Goal: Check status

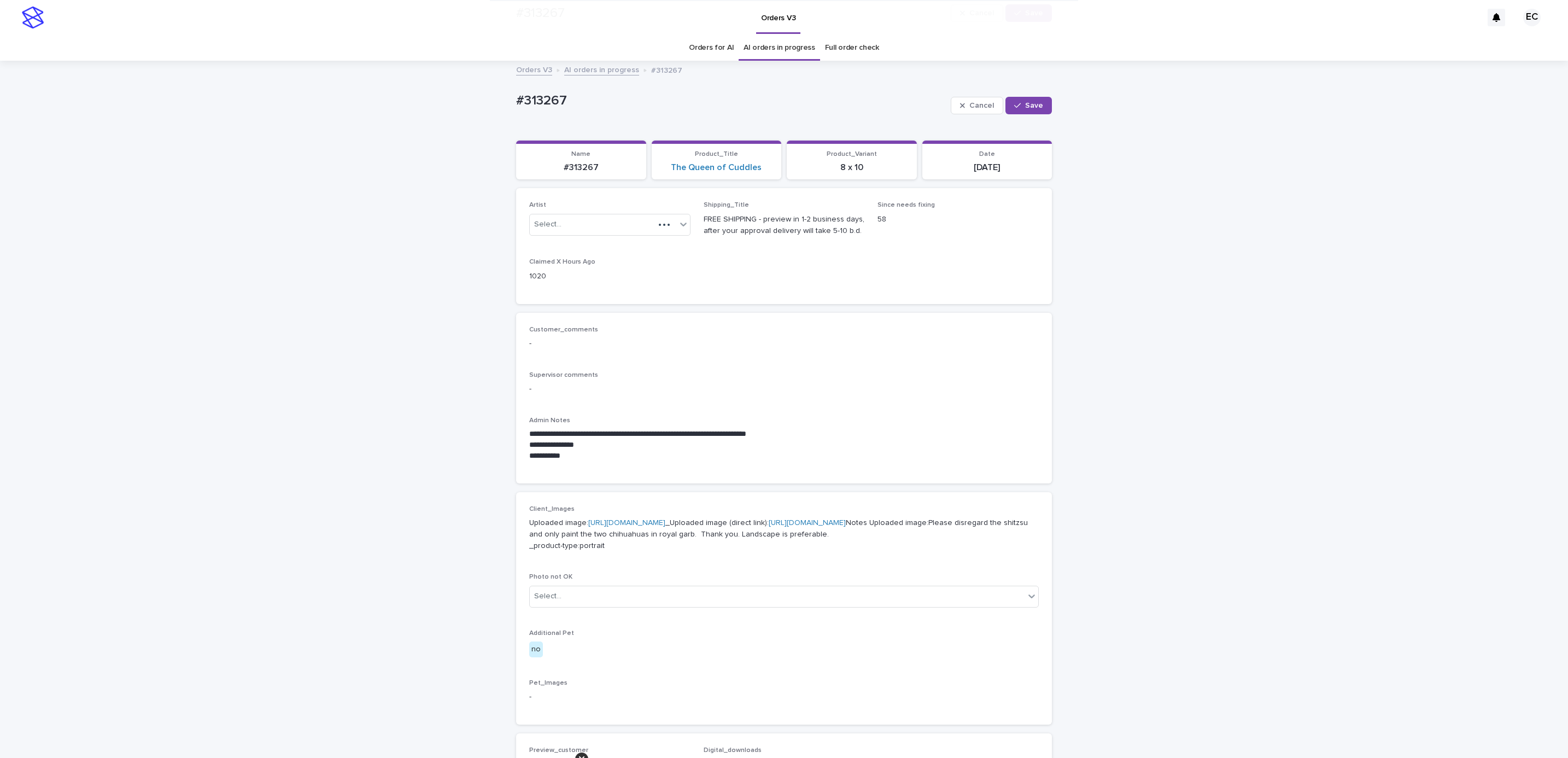
scroll to position [466, 0]
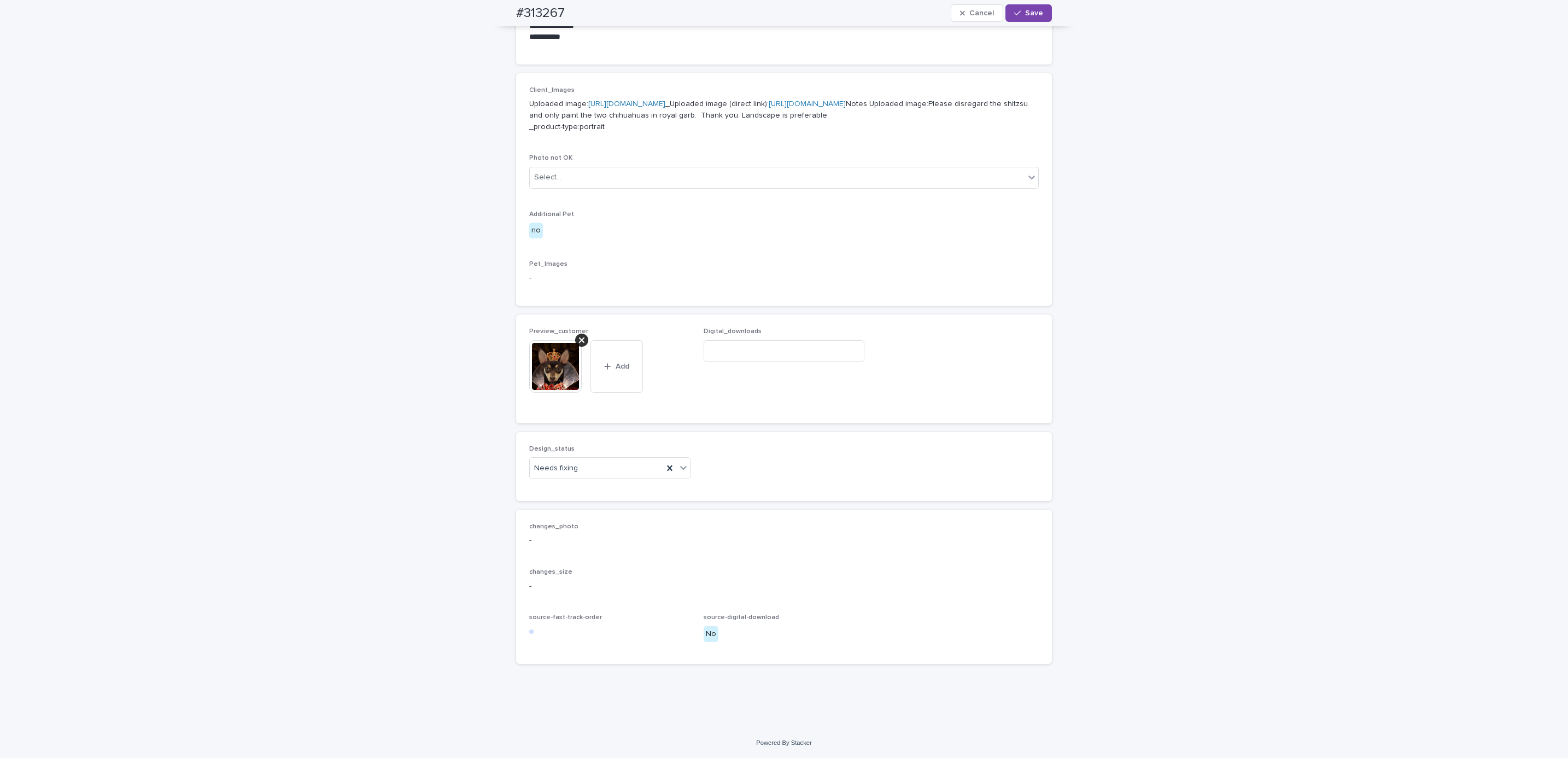
click at [575, 345] on img at bounding box center [556, 366] width 53 height 53
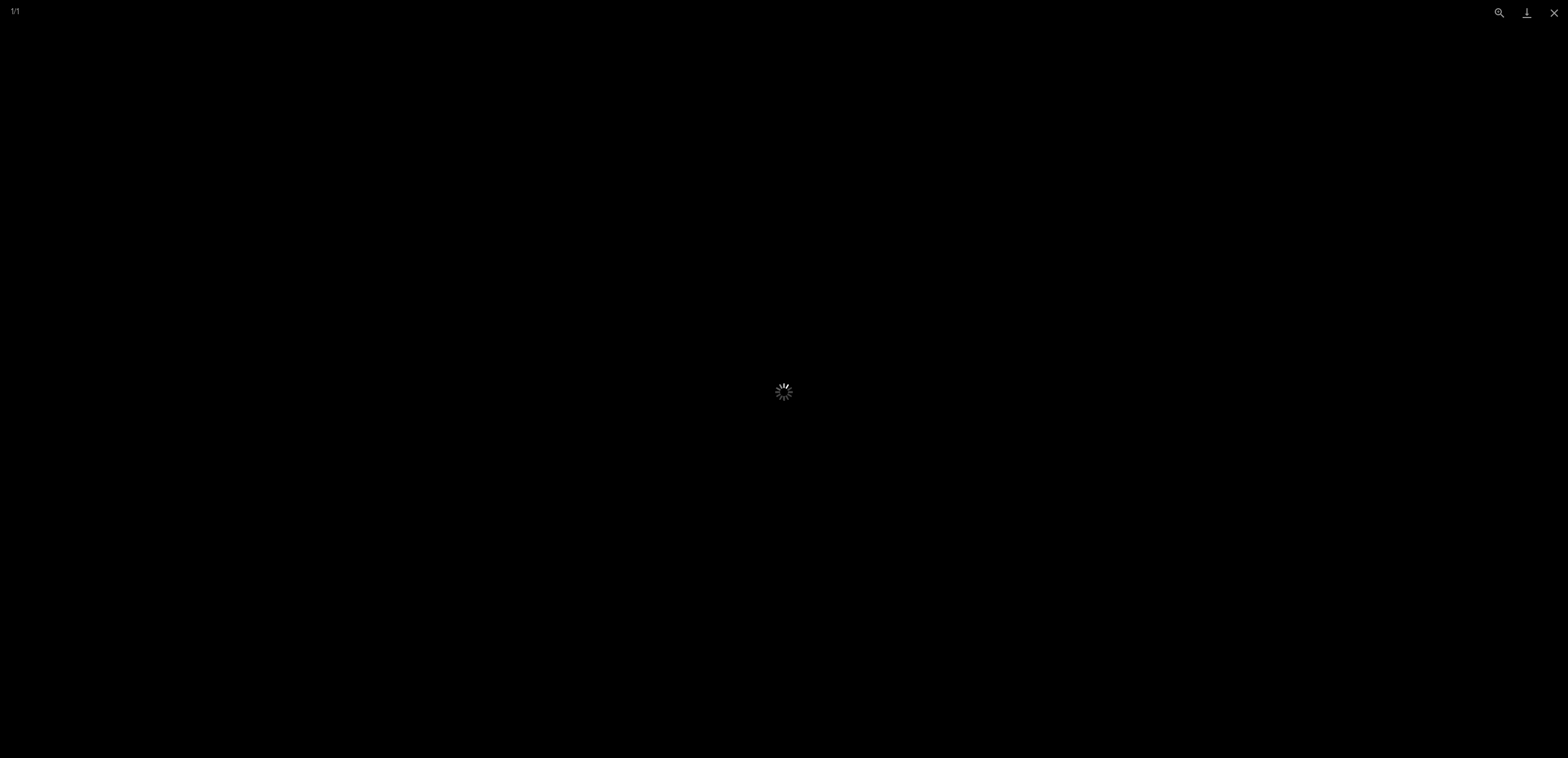
click at [786, 378] on picture at bounding box center [784, 392] width 784 height 366
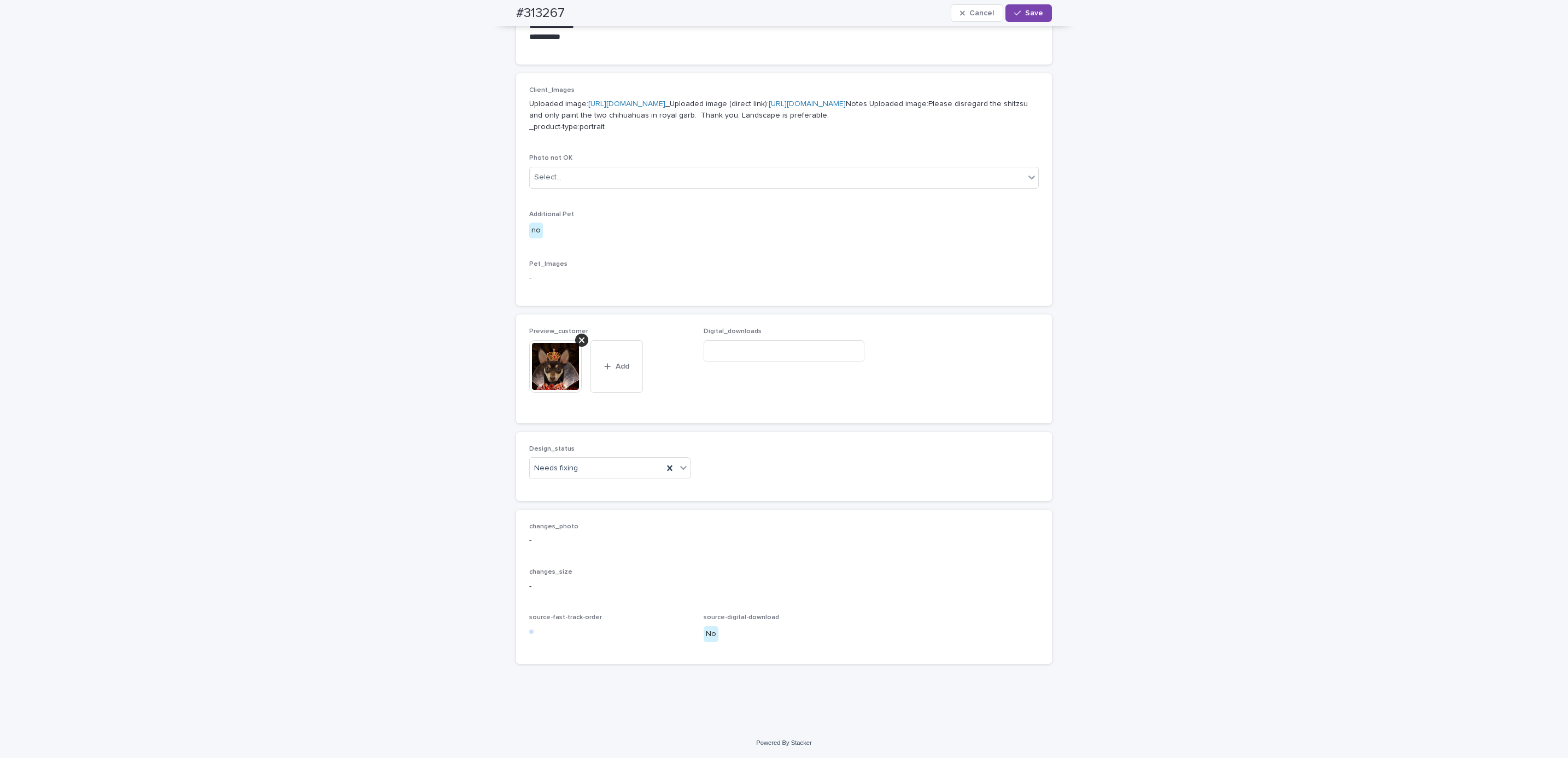
click at [582, 337] on div "Preview_customer This file cannot be opened Download File Add" at bounding box center [610, 368] width 161 height 82
click at [576, 344] on div at bounding box center [582, 340] width 13 height 13
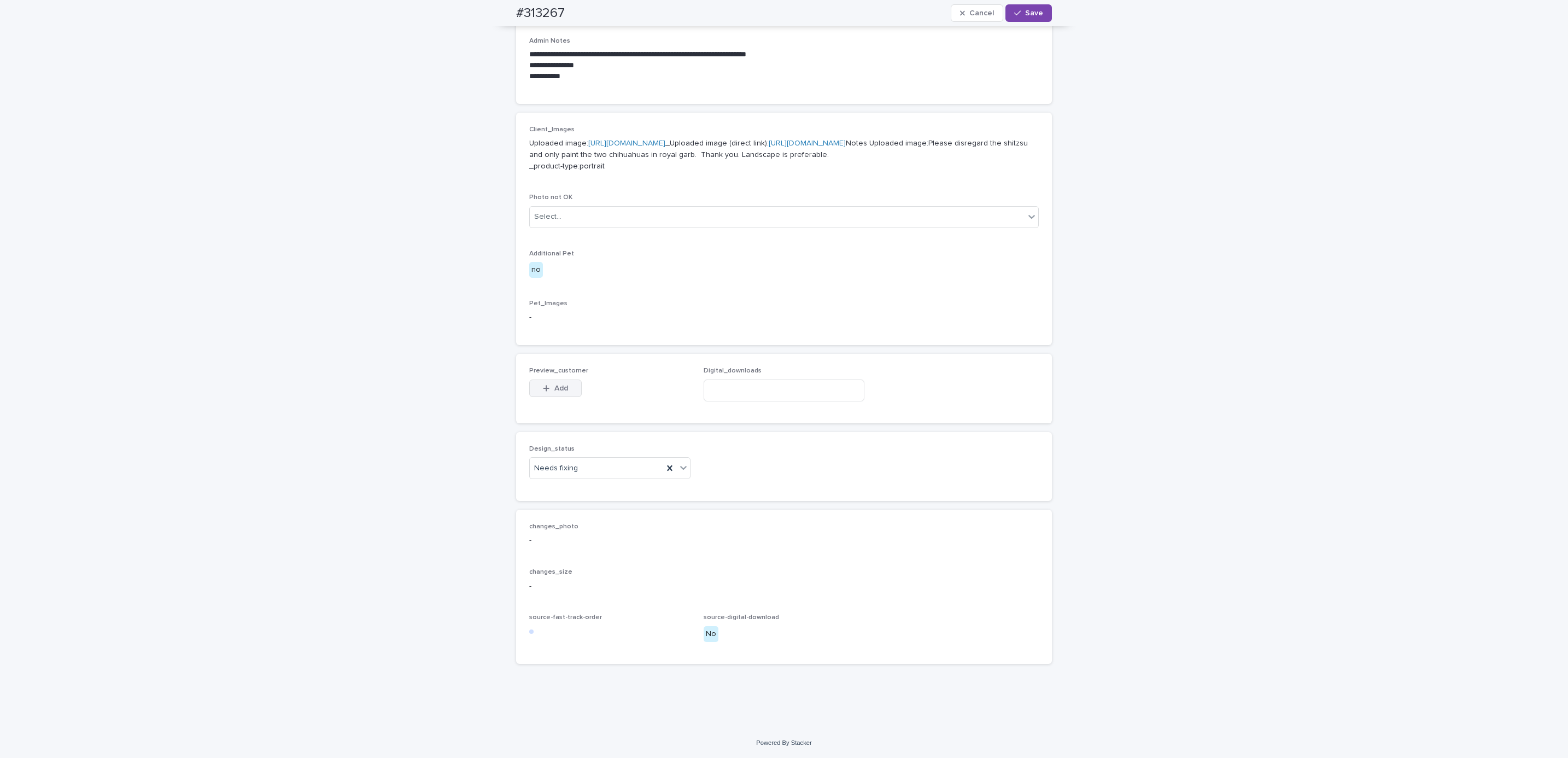
click at [545, 386] on div "button" at bounding box center [548, 388] width 11 height 8
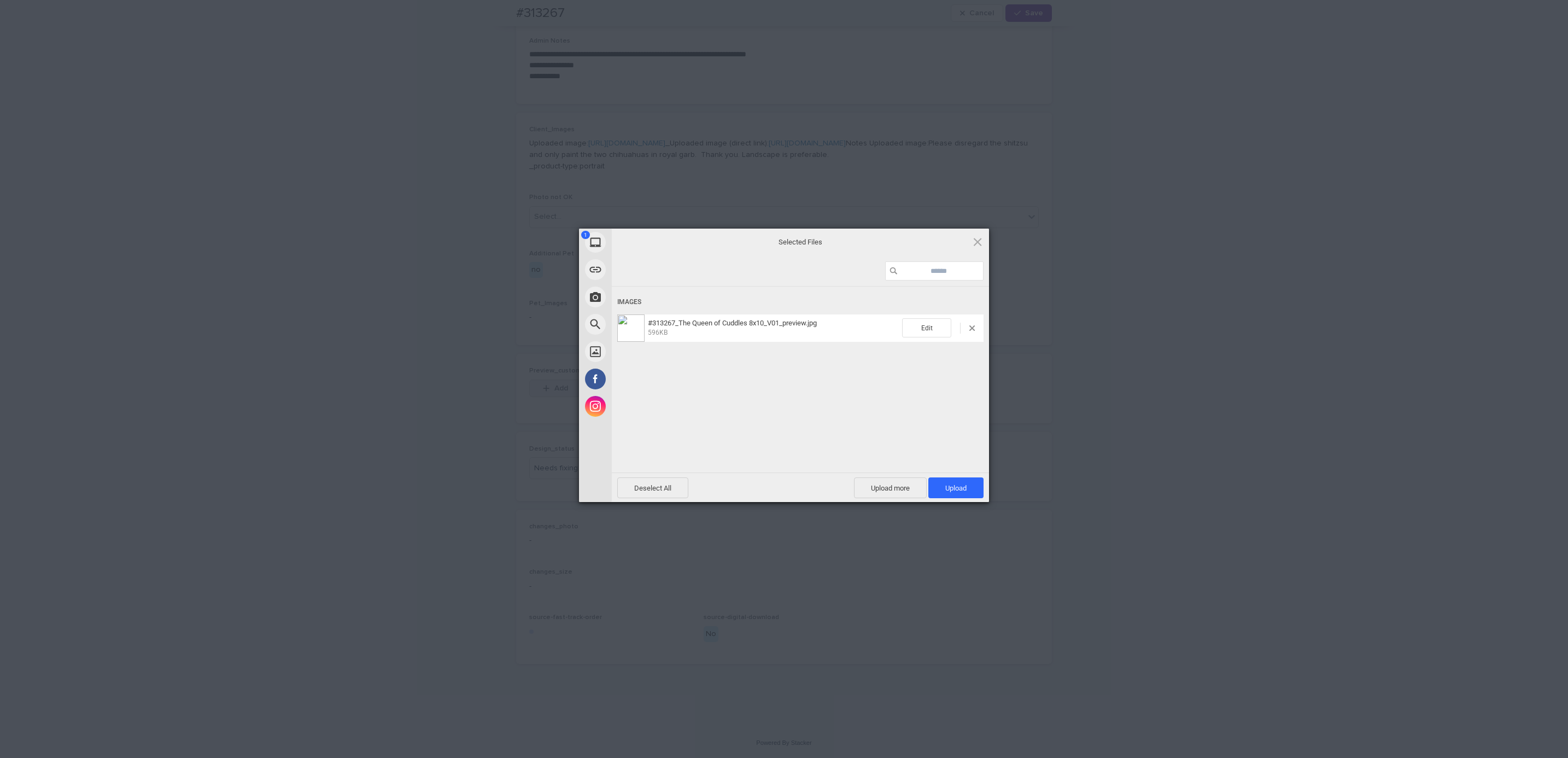
click at [970, 489] on span "Upload 1" at bounding box center [956, 488] width 55 height 21
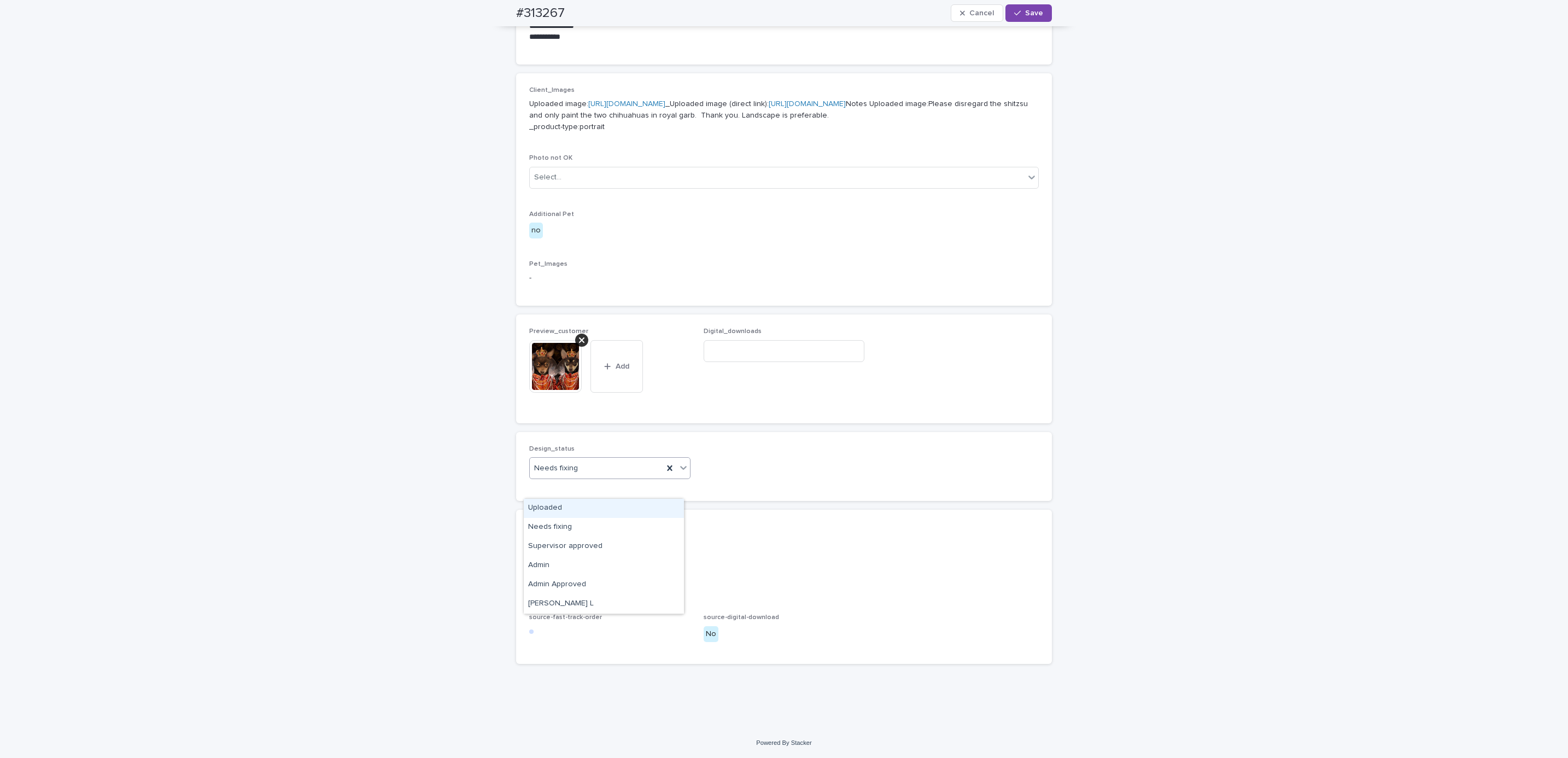
click at [596, 503] on div "Uploaded" at bounding box center [604, 508] width 160 height 19
click at [1027, 14] on span "Save" at bounding box center [1034, 13] width 18 height 8
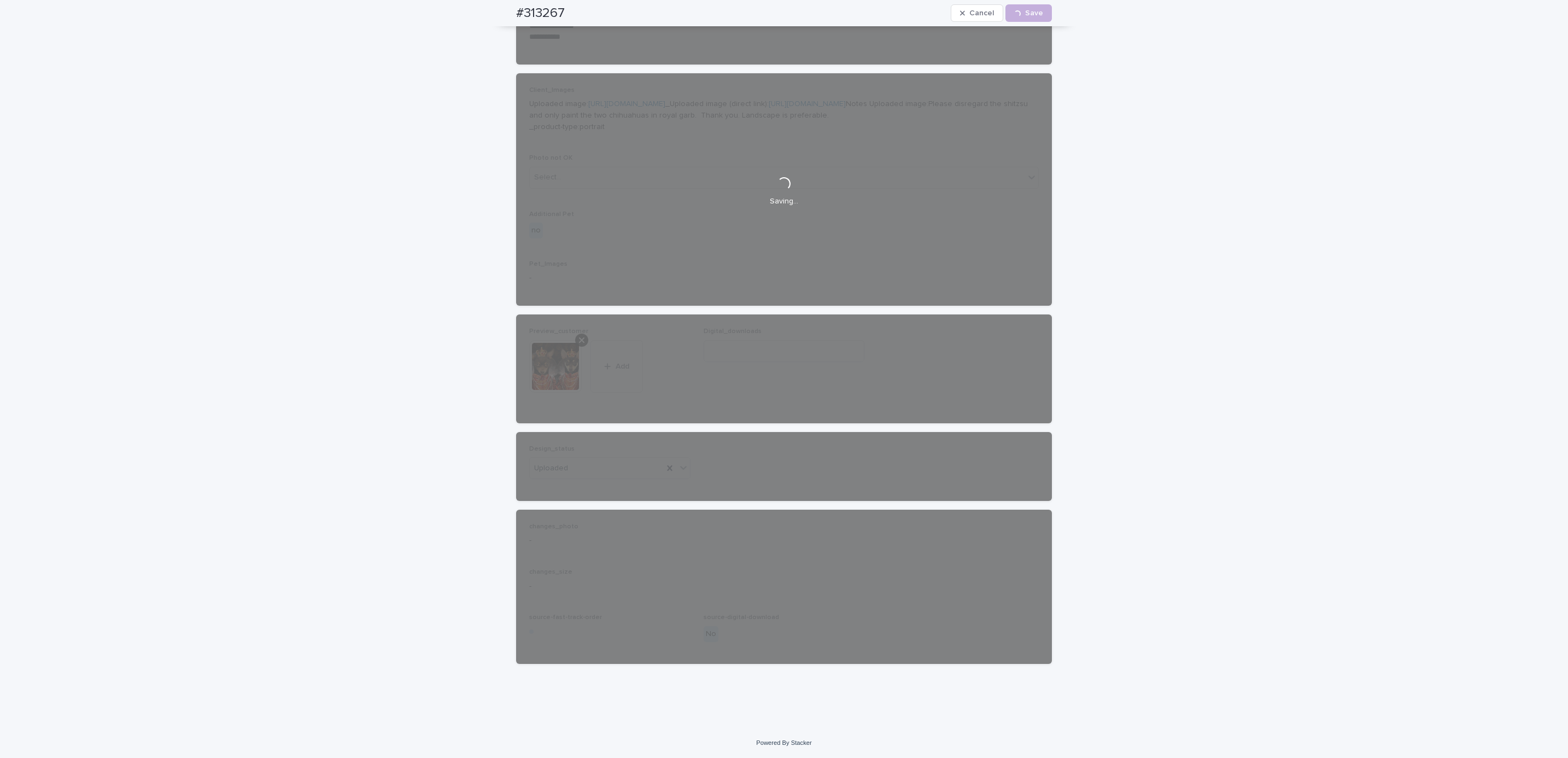
click at [498, 12] on div "#313267 Cancel Loading... Save" at bounding box center [784, 13] width 588 height 26
click at [566, 4] on div "#313267 Cancel Loading... Save" at bounding box center [784, 13] width 536 height 26
copy h2 "#313267"
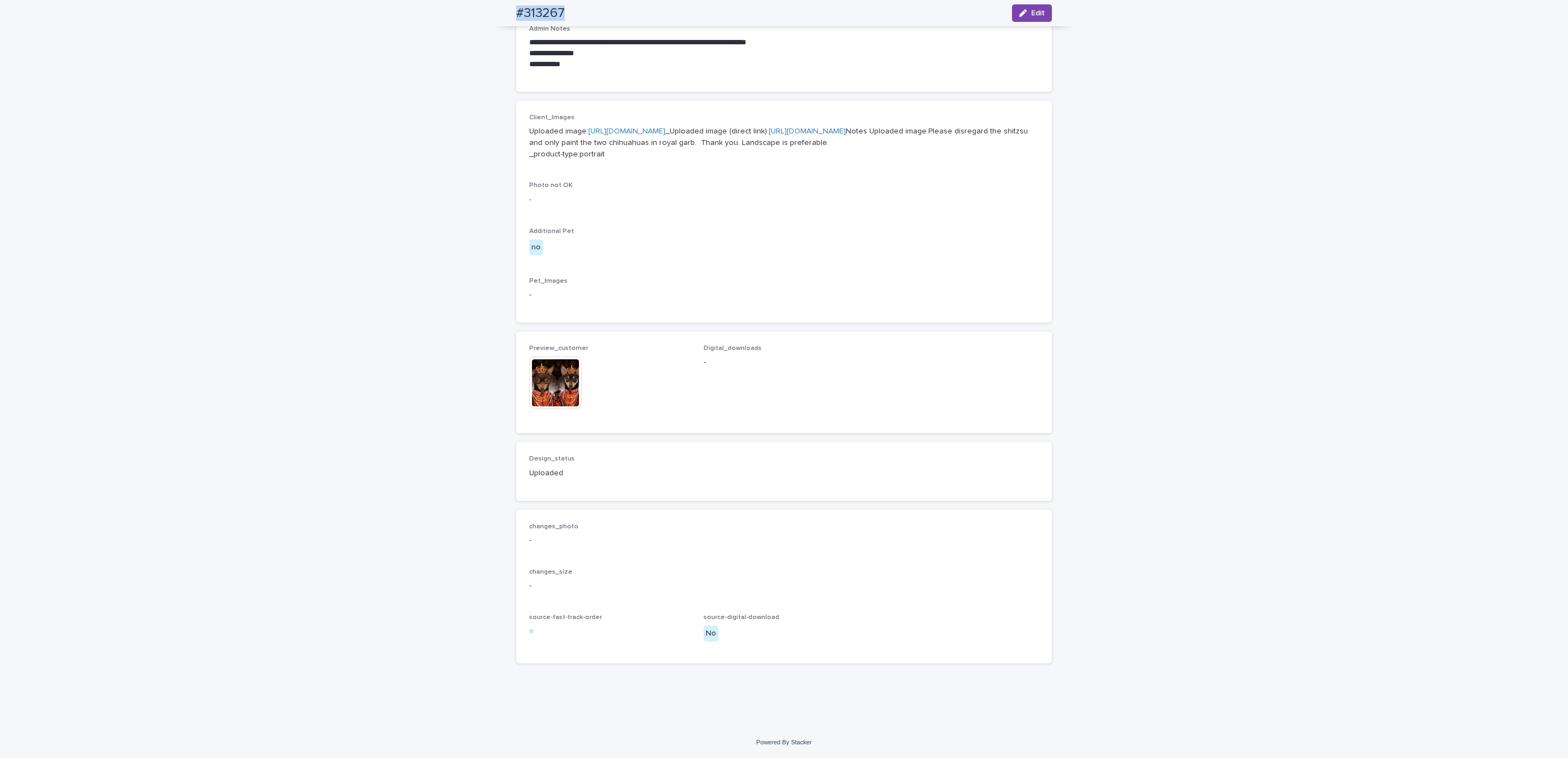
scroll to position [431, 0]
click at [120, 135] on div "**********" at bounding box center [784, 198] width 1568 height 1057
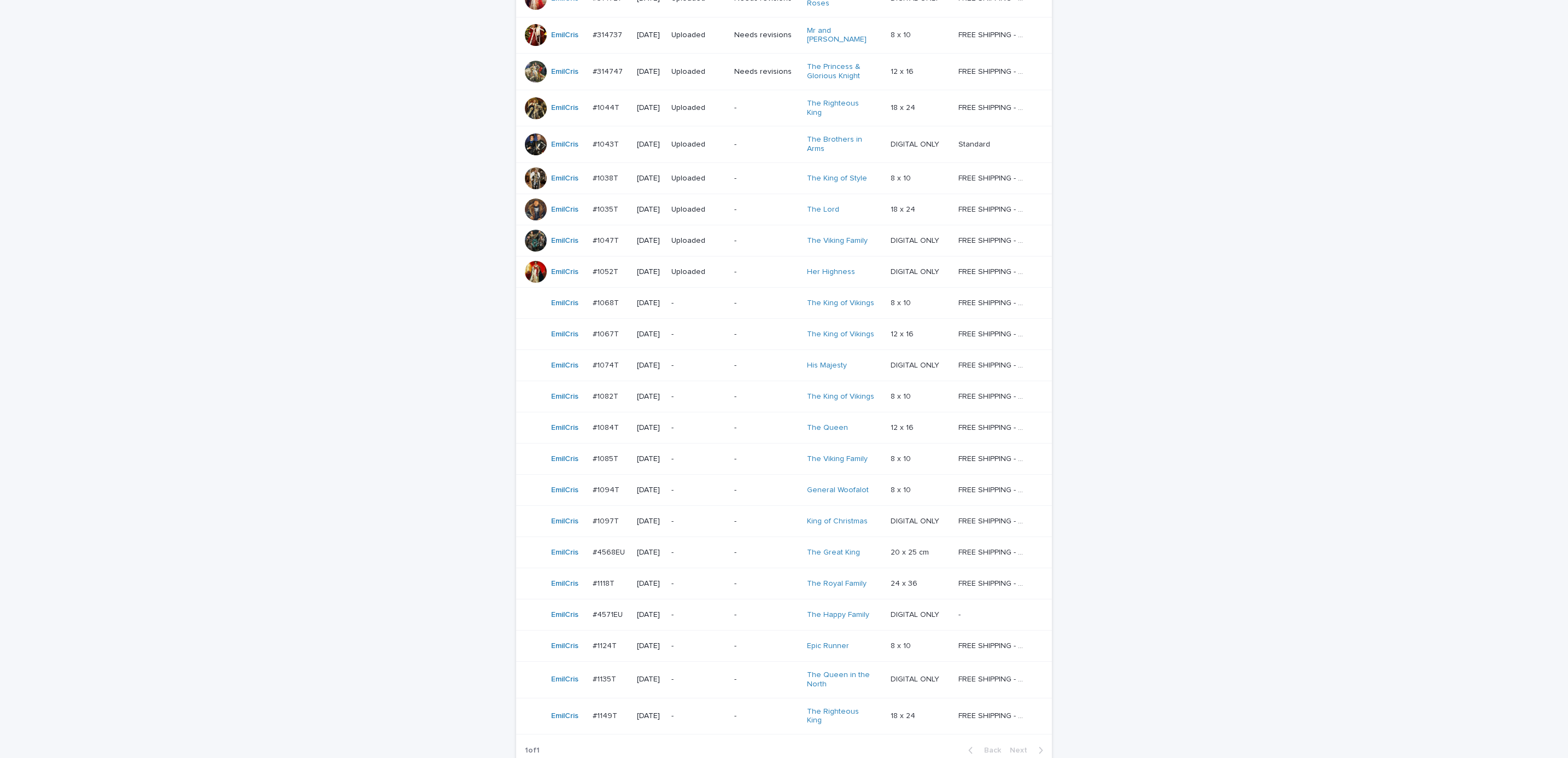
scroll to position [396, 0]
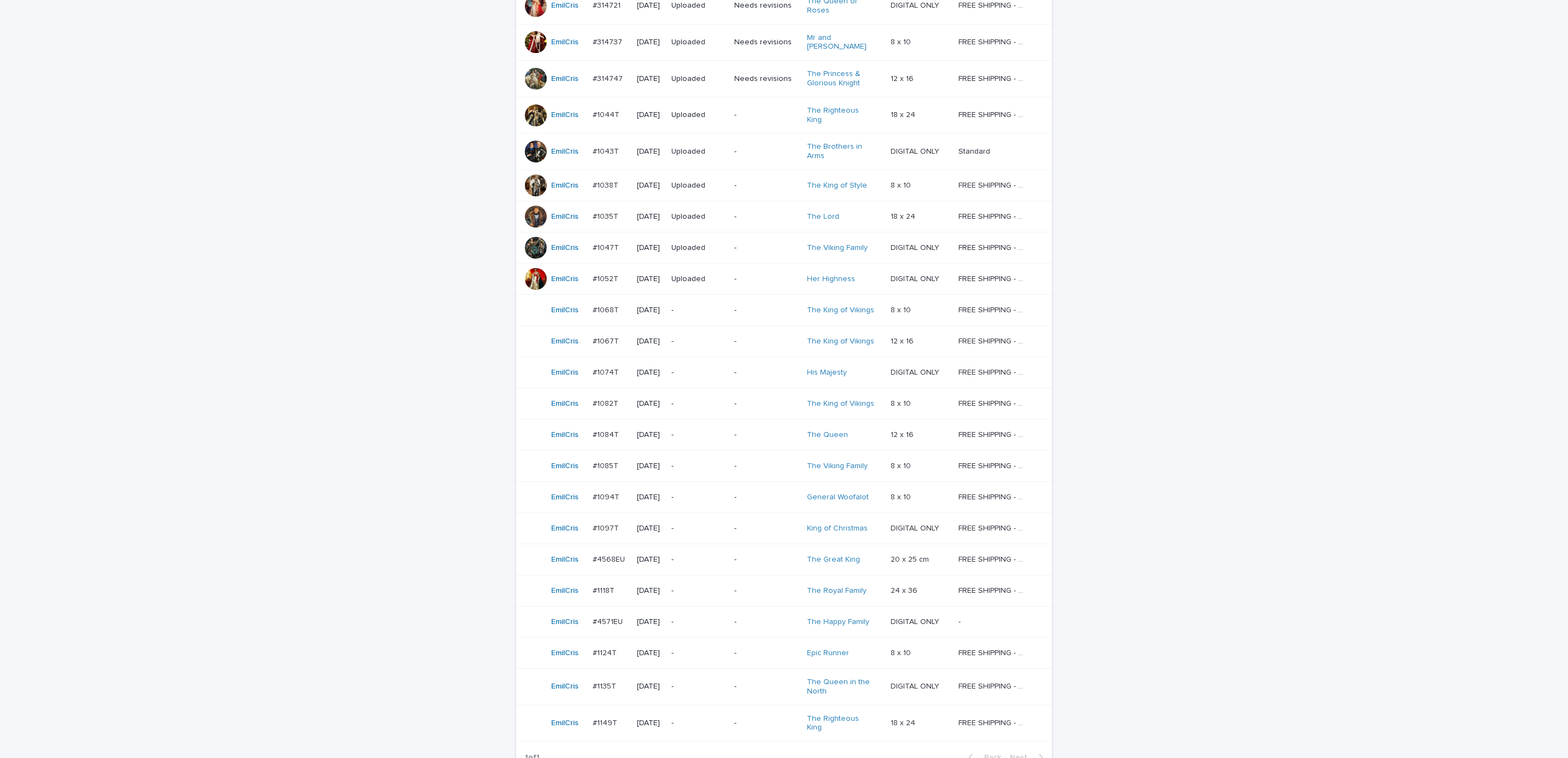
click at [160, 89] on div "Loading... Saving… Loading... Saving… AI order check **** Artist Name Date Desi…" at bounding box center [784, 305] width 1568 height 1058
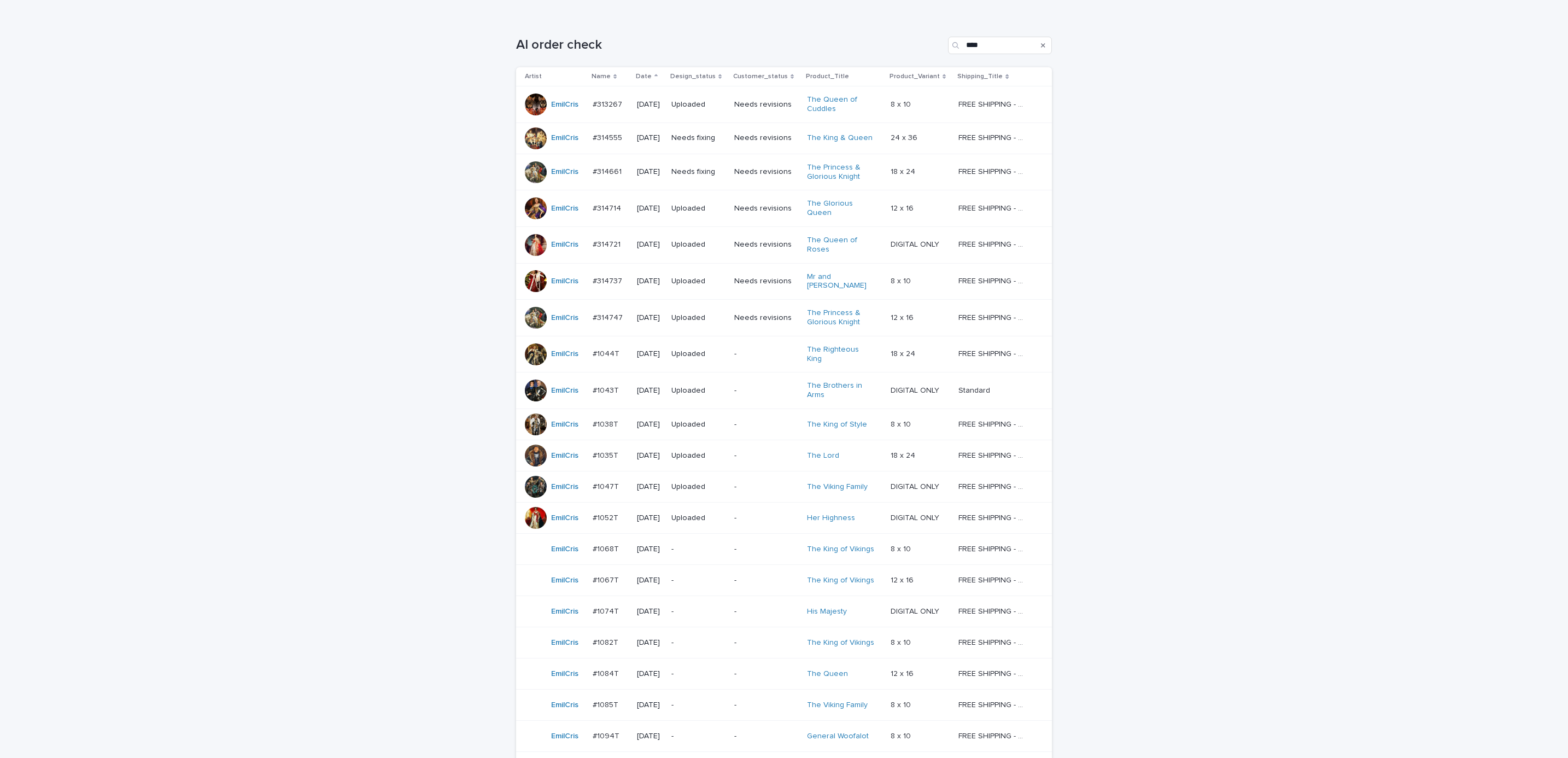
scroll to position [160, 0]
